Goal: Answer question/provide support

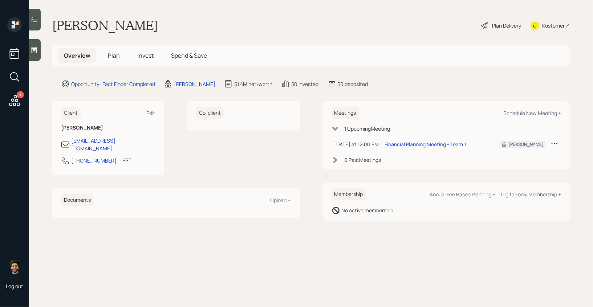
click at [33, 42] on div at bounding box center [35, 50] width 12 height 22
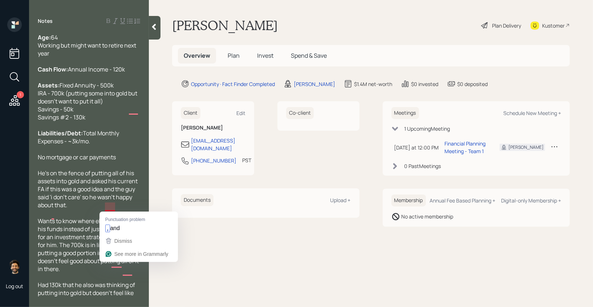
click at [107, 129] on div "To enrich screen reader interactions, please activate Accessibility in Grammarl…" at bounding box center [89, 125] width 102 height 8
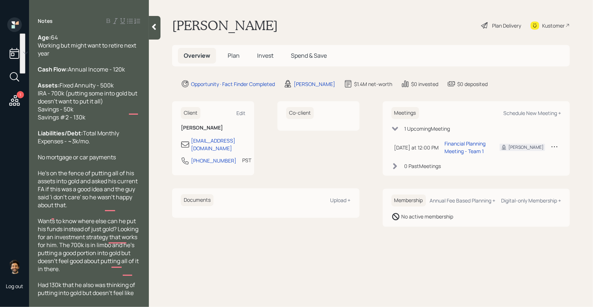
drag, startPoint x: 98, startPoint y: 134, endPoint x: 40, endPoint y: 102, distance: 67.0
click at [40, 102] on div "Assets: Fixed Annuity - 500k IRA - 700k (putting some into gold but doesn't wan…" at bounding box center [89, 101] width 102 height 40
click at [58, 89] on span "Assets:" at bounding box center [49, 85] width 22 height 8
drag, startPoint x: 97, startPoint y: 99, endPoint x: 38, endPoint y: 96, distance: 59.7
click at [38, 96] on div "Assets: Fixed Annuity - 500k IRA - 700k (putting some into gold but doesn't wan…" at bounding box center [89, 101] width 102 height 40
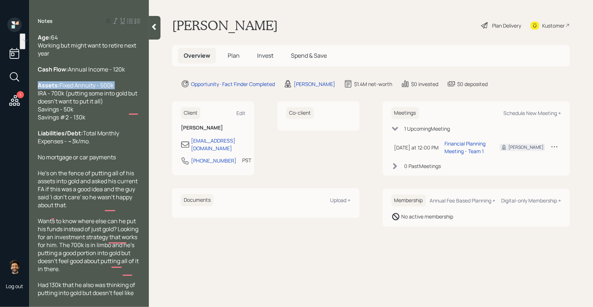
click at [79, 95] on div "Assets: Fixed Annuity - 500k IRA - 700k (putting some into gold but doesn't wan…" at bounding box center [89, 101] width 102 height 40
drag, startPoint x: 98, startPoint y: 102, endPoint x: 38, endPoint y: 101, distance: 59.6
click at [38, 101] on div "Assets: Fixed Annuity - 500k IRA - 700k (putting some into gold but doesn't wan…" at bounding box center [89, 101] width 102 height 40
click at [96, 103] on div "Assets: Fixed Annuity - 500k IRA - 700k (putting some into gold but doesn't wan…" at bounding box center [89, 101] width 102 height 40
drag, startPoint x: 99, startPoint y: 101, endPoint x: 38, endPoint y: 101, distance: 60.7
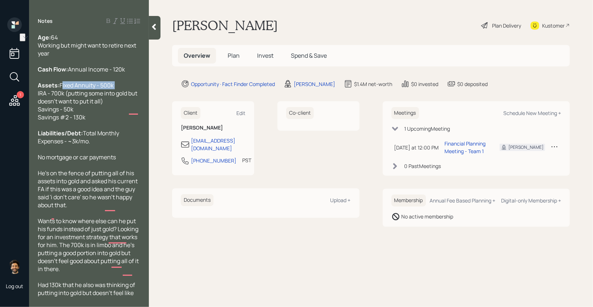
click at [38, 101] on div "Assets: Fixed Annuity - 500k IRA - 700k (putting some into gold but doesn't wan…" at bounding box center [89, 101] width 102 height 40
drag, startPoint x: 37, startPoint y: 111, endPoint x: 59, endPoint y: 111, distance: 22.2
click at [59, 111] on div "Age: [DEMOGRAPHIC_DATA] Working but might want to retire next year Cash Flow: A…" at bounding box center [89, 165] width 120 height 265
drag, startPoint x: 66, startPoint y: 111, endPoint x: 36, endPoint y: 111, distance: 30.5
click at [36, 111] on div "Age: [DEMOGRAPHIC_DATA] Working but might want to retire next year Cash Flow: A…" at bounding box center [89, 165] width 120 height 265
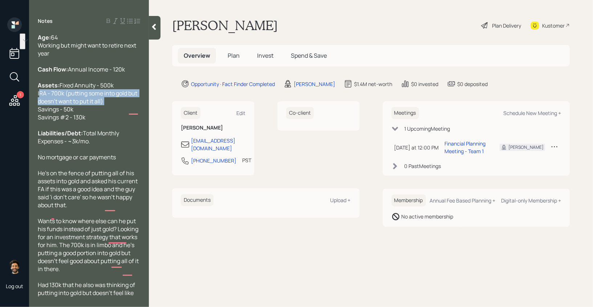
drag, startPoint x: 112, startPoint y: 118, endPoint x: 38, endPoint y: 111, distance: 74.3
click at [38, 111] on div "Assets: Fixed Annuity - 500k IRA - 700k (putting some into gold but doesn't wan…" at bounding box center [89, 101] width 102 height 40
click at [93, 121] on div "Assets: Fixed Annuity - 500k IRA - 700k (putting some into gold but doesn't wan…" at bounding box center [89, 101] width 102 height 40
drag, startPoint x: 105, startPoint y: 119, endPoint x: 39, endPoint y: 108, distance: 67.4
click at [39, 108] on div "Assets: Fixed Annuity - 500k IRA - 700k (putting some into gold but doesn't wan…" at bounding box center [89, 101] width 102 height 40
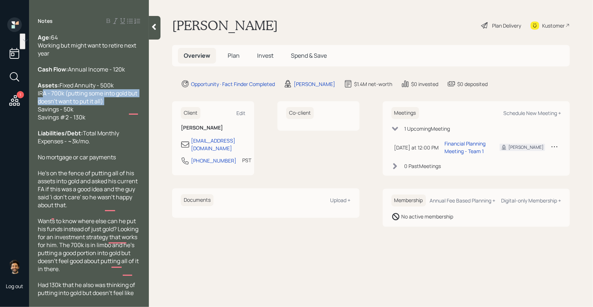
click at [65, 110] on span "Fixed Annuity - 500k IRA - 700k (putting some into gold but doesn't want to put…" at bounding box center [88, 101] width 101 height 40
drag, startPoint x: 65, startPoint y: 110, endPoint x: 38, endPoint y: 110, distance: 27.2
click at [38, 110] on span "Fixed Annuity - 500k IRA - 700k (putting some into gold but doesn't want to put…" at bounding box center [88, 101] width 101 height 40
click at [88, 102] on span "Fixed Annuity - 500k IRA - 700k (putting some into gold but doesn't want to put…" at bounding box center [88, 101] width 101 height 40
drag, startPoint x: 117, startPoint y: 117, endPoint x: 37, endPoint y: 109, distance: 79.9
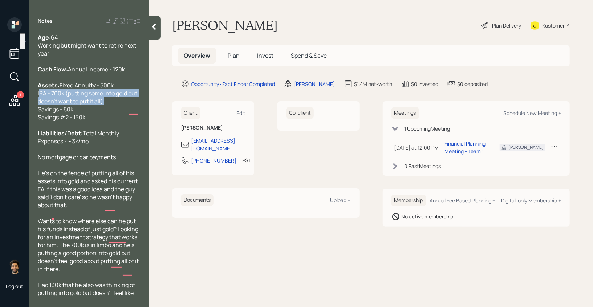
click at [37, 109] on div "Age: [DEMOGRAPHIC_DATA] Working but might want to retire next year Cash Flow: A…" at bounding box center [89, 165] width 120 height 265
click at [92, 101] on span "Fixed Annuity - 500k IRA - 700k (putting some into gold but doesn't want to put…" at bounding box center [88, 101] width 101 height 40
drag, startPoint x: 108, startPoint y: 117, endPoint x: 38, endPoint y: 111, distance: 70.8
click at [38, 111] on div "Age: [DEMOGRAPHIC_DATA] Working but might want to retire next year Cash Flow: A…" at bounding box center [89, 165] width 120 height 265
click at [57, 111] on span "Fixed Annuity - 500k IRA - 700k (putting some into gold but doesn't want to put…" at bounding box center [88, 101] width 101 height 40
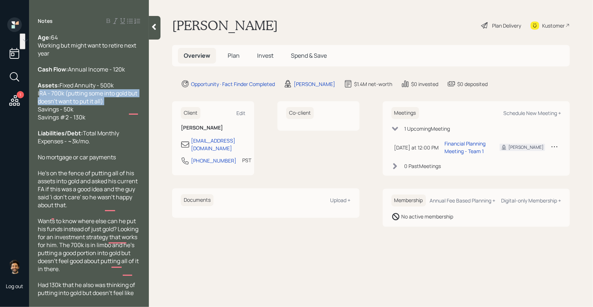
drag, startPoint x: 108, startPoint y: 114, endPoint x: 35, endPoint y: 113, distance: 73.0
click at [35, 113] on div "Age: [DEMOGRAPHIC_DATA] Working but might want to retire next year Cash Flow: A…" at bounding box center [89, 165] width 120 height 265
click at [62, 110] on span "Fixed Annuity - 500k IRA - 700k (putting some into gold but doesn't want to put…" at bounding box center [88, 101] width 101 height 40
drag, startPoint x: 109, startPoint y: 116, endPoint x: 38, endPoint y: 110, distance: 71.4
click at [38, 110] on div "Assets: Fixed Annuity - 500k IRA - 700k (putting some into gold but doesn't wan…" at bounding box center [89, 101] width 102 height 40
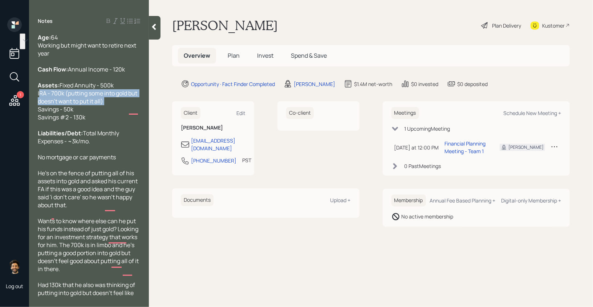
click at [110, 109] on span "Fixed Annuity - 500k IRA - 700k (putting some into gold but doesn't want to put…" at bounding box center [88, 101] width 101 height 40
drag, startPoint x: 110, startPoint y: 118, endPoint x: 40, endPoint y: 111, distance: 69.7
click at [40, 111] on div "Assets: Fixed Annuity - 500k IRA - 700k (putting some into gold but doesn't wan…" at bounding box center [89, 101] width 102 height 40
click at [101, 118] on span "Fixed Annuity - 500k IRA - 700k (putting some into gold but doesn't want to put…" at bounding box center [88, 101] width 101 height 40
drag, startPoint x: 113, startPoint y: 119, endPoint x: 36, endPoint y: 111, distance: 78.1
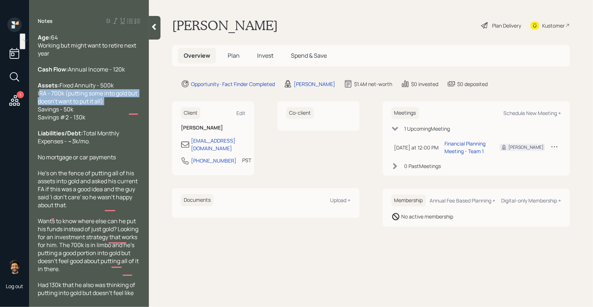
click at [36, 111] on div "Age: [DEMOGRAPHIC_DATA] Working but might want to retire next year Cash Flow: A…" at bounding box center [89, 165] width 120 height 265
click at [58, 116] on span "Fixed Annuity - 500k IRA - 700k (putting some into gold but doesn't want to put…" at bounding box center [88, 101] width 101 height 40
drag, startPoint x: 107, startPoint y: 118, endPoint x: 39, endPoint y: 101, distance: 70.8
click at [39, 101] on div "Assets: Fixed Annuity - 500k IRA - 700k (putting some into gold but doesn't wan…" at bounding box center [89, 101] width 102 height 40
click at [111, 91] on div "Assets: Fixed Annuity - 500k IRA - 700k (putting some into gold but doesn't wan…" at bounding box center [89, 101] width 102 height 40
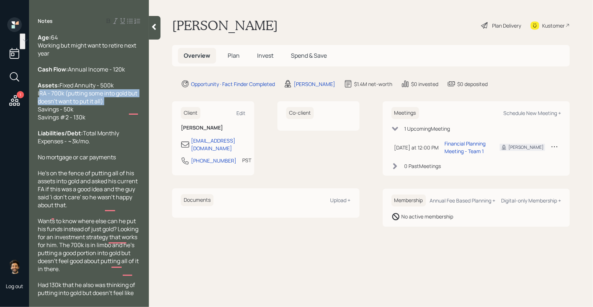
drag, startPoint x: 113, startPoint y: 119, endPoint x: 33, endPoint y: 108, distance: 80.9
click at [33, 108] on div "Age: [DEMOGRAPHIC_DATA] Working but might want to retire next year Cash Flow: A…" at bounding box center [89, 165] width 120 height 265
click at [86, 115] on span "Fixed Annuity - 500k IRA - 700k (putting some into gold but doesn't want to put…" at bounding box center [88, 101] width 101 height 40
drag, startPoint x: 107, startPoint y: 119, endPoint x: 38, endPoint y: 102, distance: 71.0
click at [38, 102] on div "Assets: Fixed Annuity - 500k IRA - 700k (putting some into gold but doesn't wan…" at bounding box center [89, 101] width 102 height 40
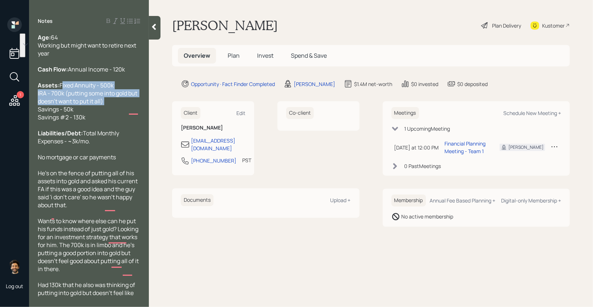
click at [52, 110] on span "Fixed Annuity - 500k IRA - 700k (putting some into gold but doesn't want to put…" at bounding box center [88, 101] width 101 height 40
drag, startPoint x: 107, startPoint y: 116, endPoint x: 39, endPoint y: 111, distance: 68.1
click at [39, 111] on div "Assets: Fixed Annuity - 500k IRA - 700k (putting some into gold but doesn't wan…" at bounding box center [89, 101] width 102 height 40
click at [39, 111] on span "Fixed Annuity - 500k IRA - 700k (putting some into gold but doesn't want to put…" at bounding box center [88, 101] width 101 height 40
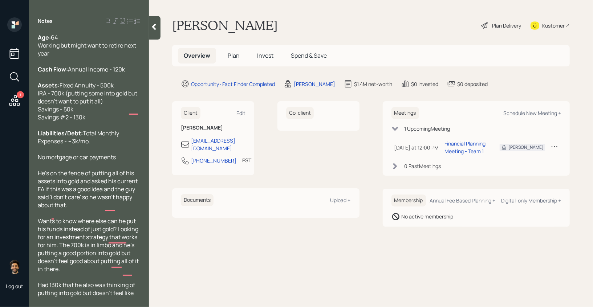
drag, startPoint x: 37, startPoint y: 110, endPoint x: 47, endPoint y: 110, distance: 9.4
click at [47, 110] on div "Age: [DEMOGRAPHIC_DATA] Working but might want to retire next year Cash Flow: A…" at bounding box center [89, 165] width 120 height 265
click at [86, 109] on span "Fixed Annuity - 500k IRA - 700k (putting some into gold but doesn't want to put…" at bounding box center [88, 101] width 101 height 40
drag, startPoint x: 110, startPoint y: 117, endPoint x: 65, endPoint y: 110, distance: 45.1
click at [65, 110] on div "Assets: Fixed Annuity - 500k IRA - 700k (putting some into gold but doesn't wan…" at bounding box center [89, 101] width 102 height 40
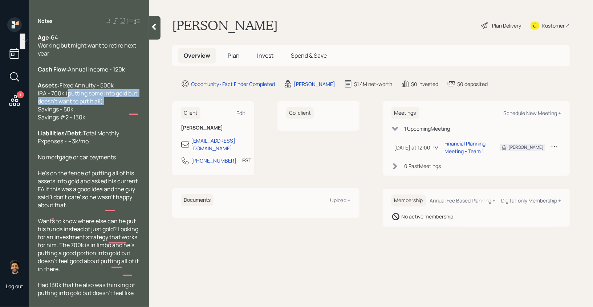
click at [84, 112] on span "Fixed Annuity - 500k IRA - 700k (putting some into gold but doesn't want to put…" at bounding box center [88, 101] width 101 height 40
click at [154, 30] on icon at bounding box center [153, 26] width 7 height 7
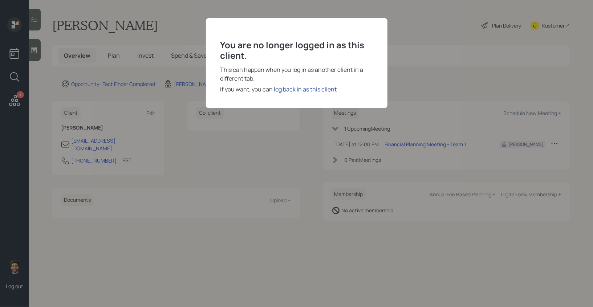
click at [285, 90] on div "log back in as this client" at bounding box center [305, 89] width 63 height 9
